Goal: Navigation & Orientation: Find specific page/section

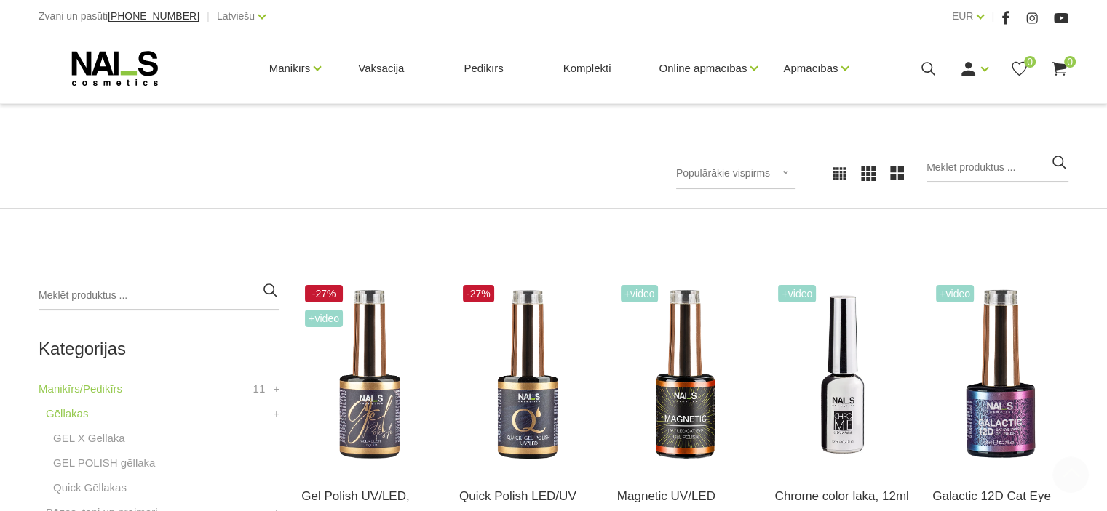
scroll to position [291, 0]
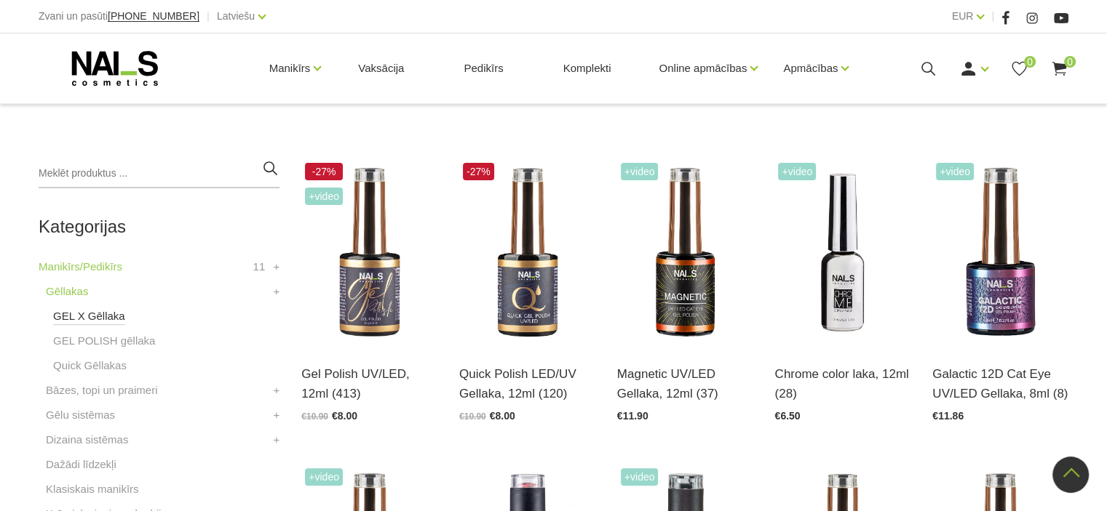
click at [90, 314] on link "GEL X Gēllaka" at bounding box center [89, 316] width 72 height 17
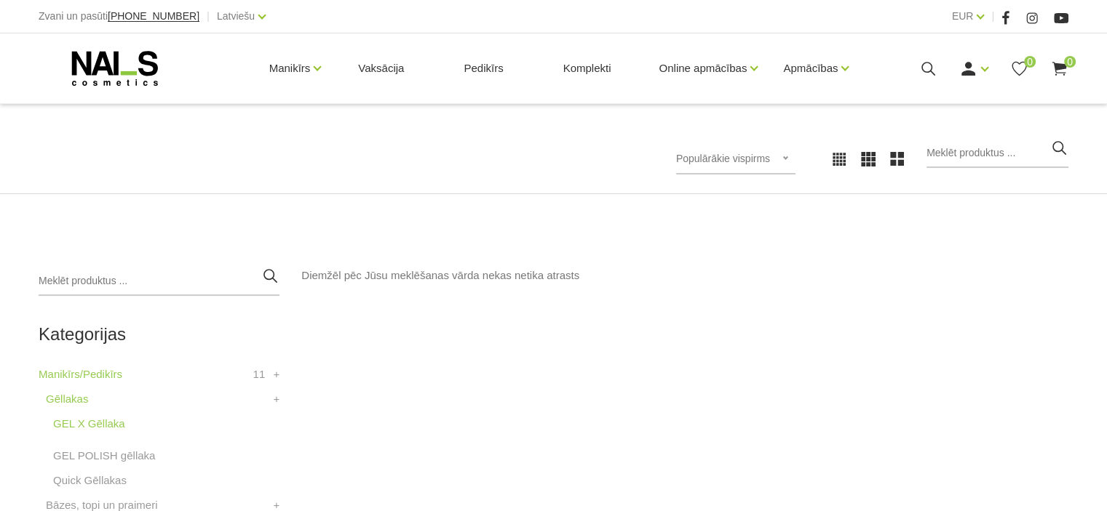
scroll to position [291, 0]
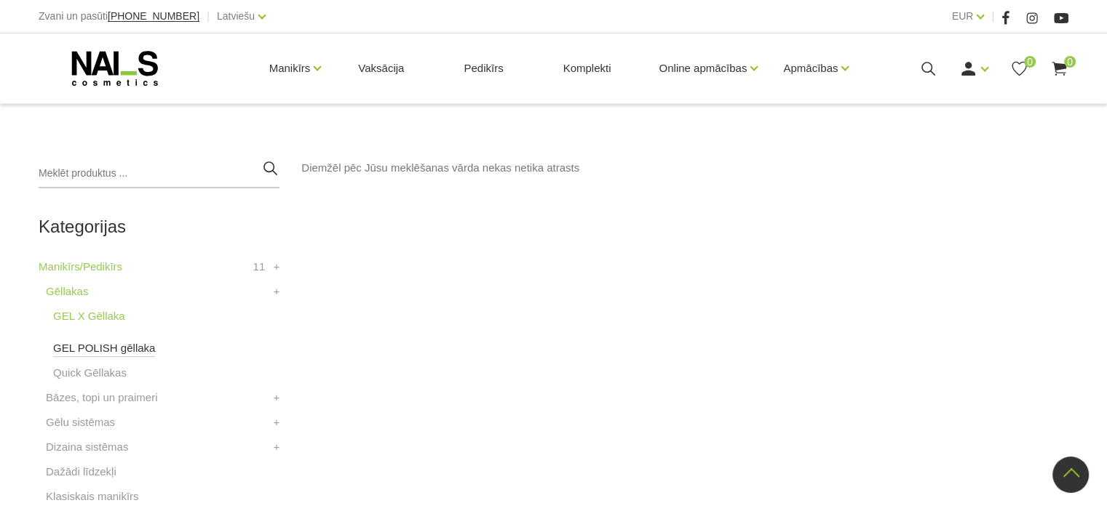
click at [95, 342] on link "GEL POLISH gēllaka" at bounding box center [104, 348] width 102 height 17
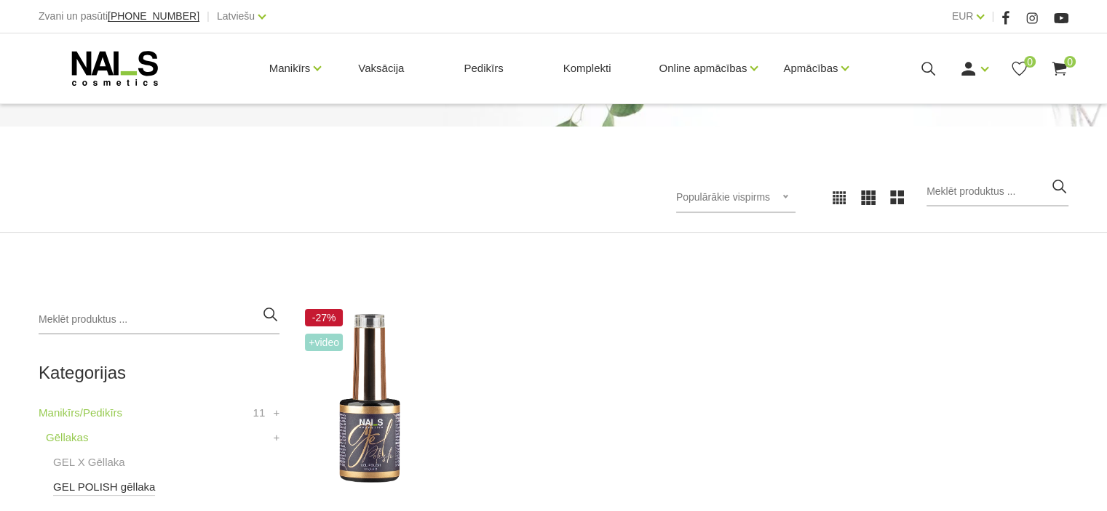
scroll to position [291, 0]
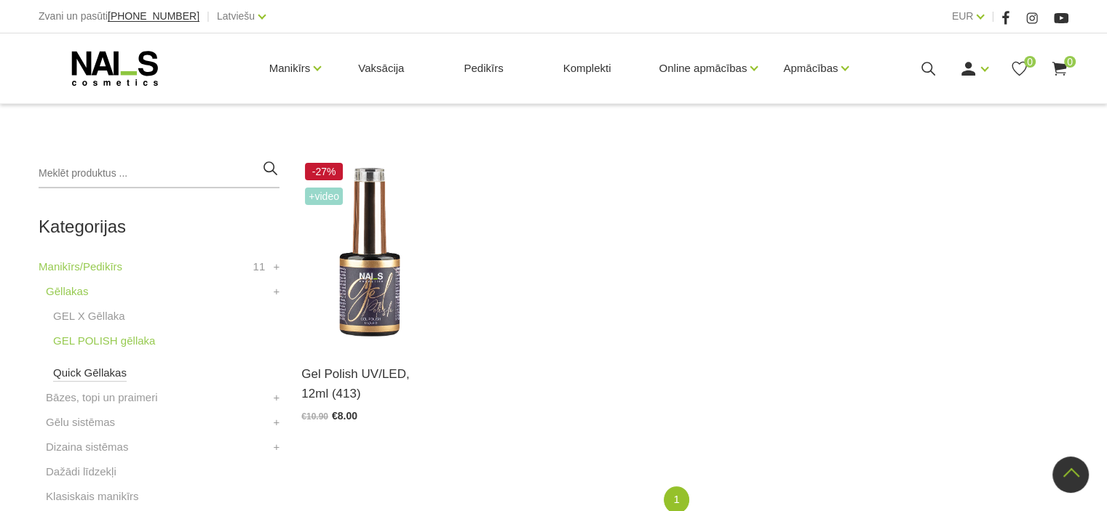
click at [94, 370] on link "Quick Gēllakas" at bounding box center [89, 373] width 73 height 17
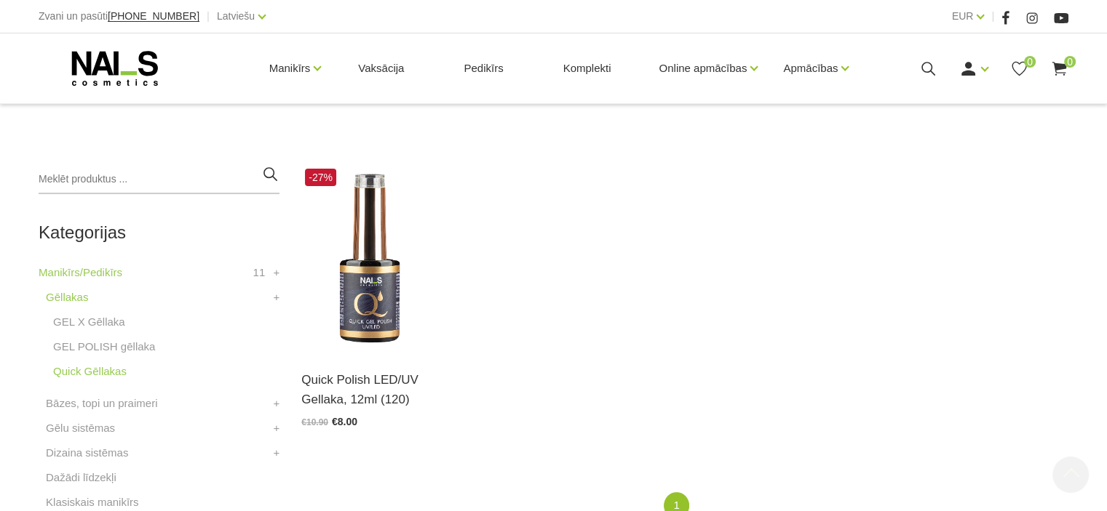
scroll to position [364, 0]
